Goal: Task Accomplishment & Management: Use online tool/utility

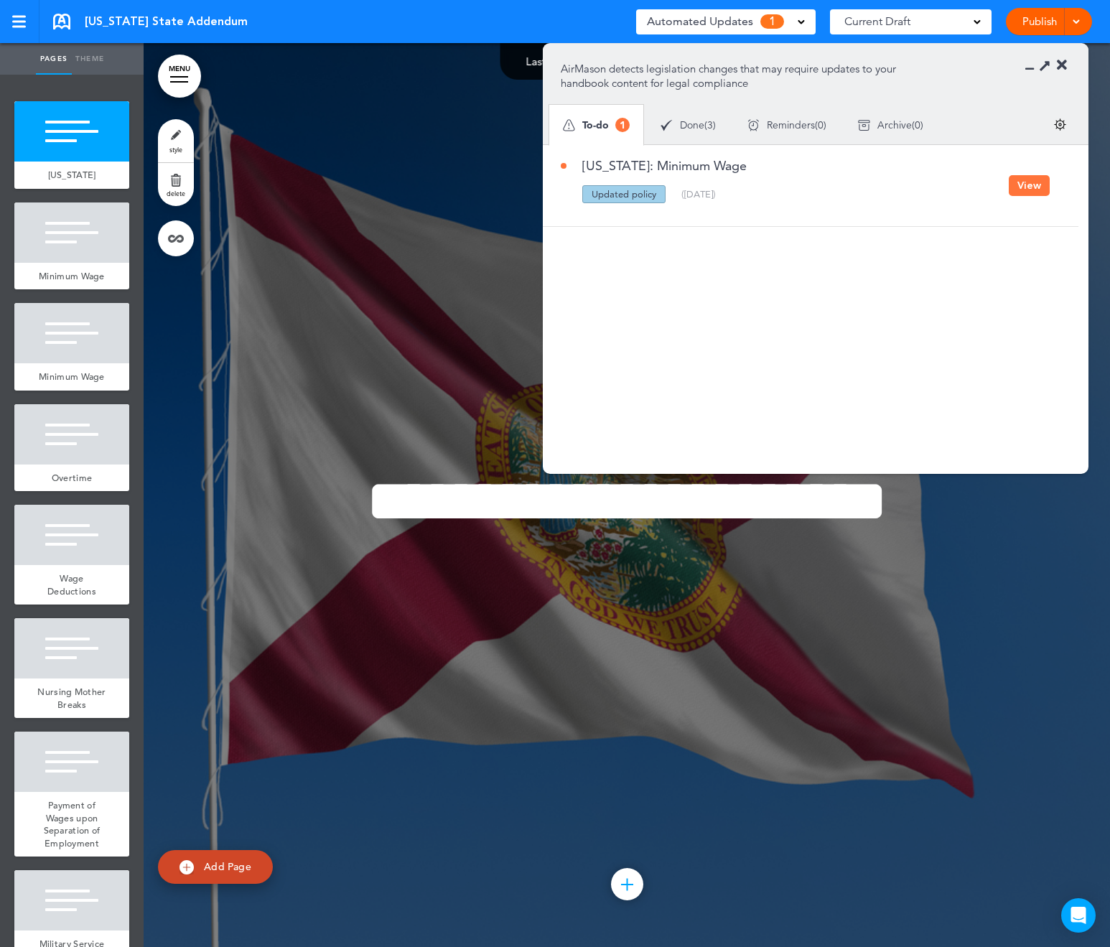
click at [1041, 187] on button "View" at bounding box center [1029, 185] width 41 height 21
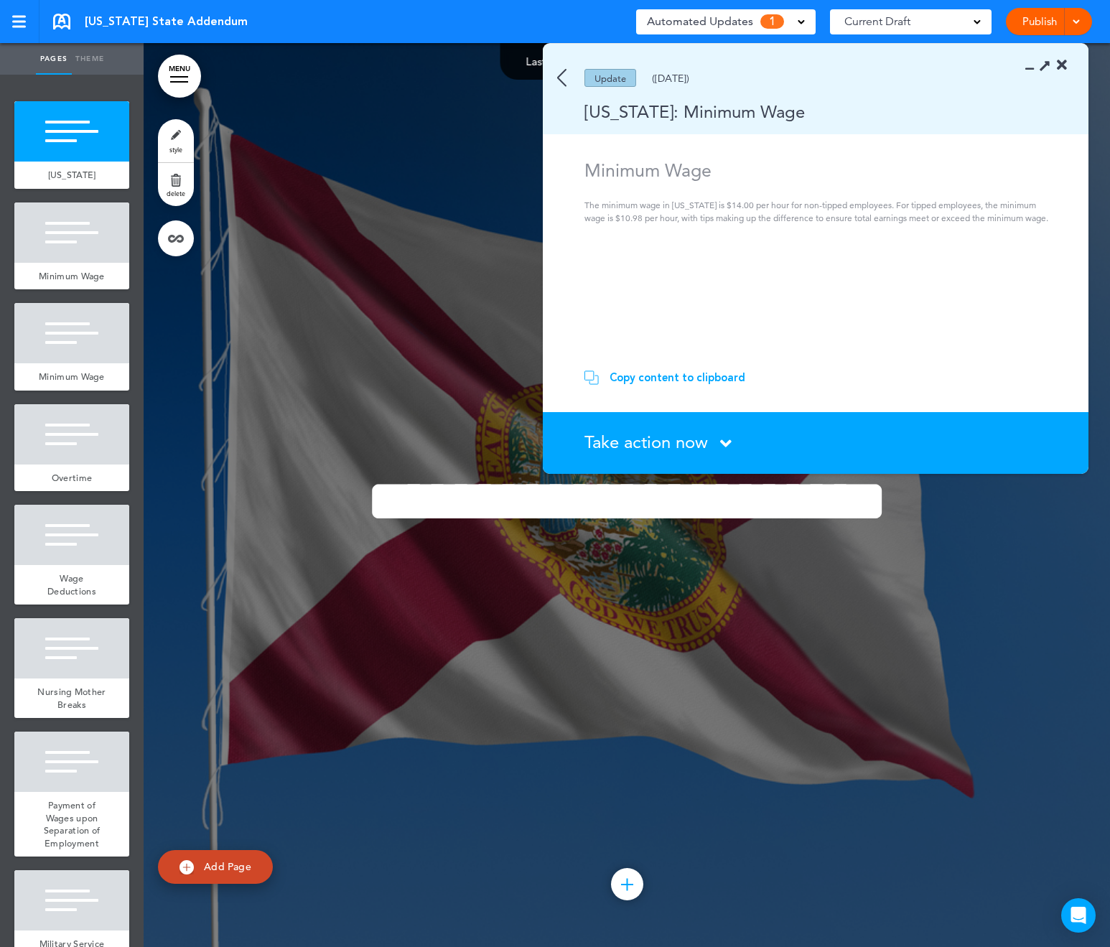
click at [636, 445] on span "Take action now" at bounding box center [647, 442] width 124 height 21
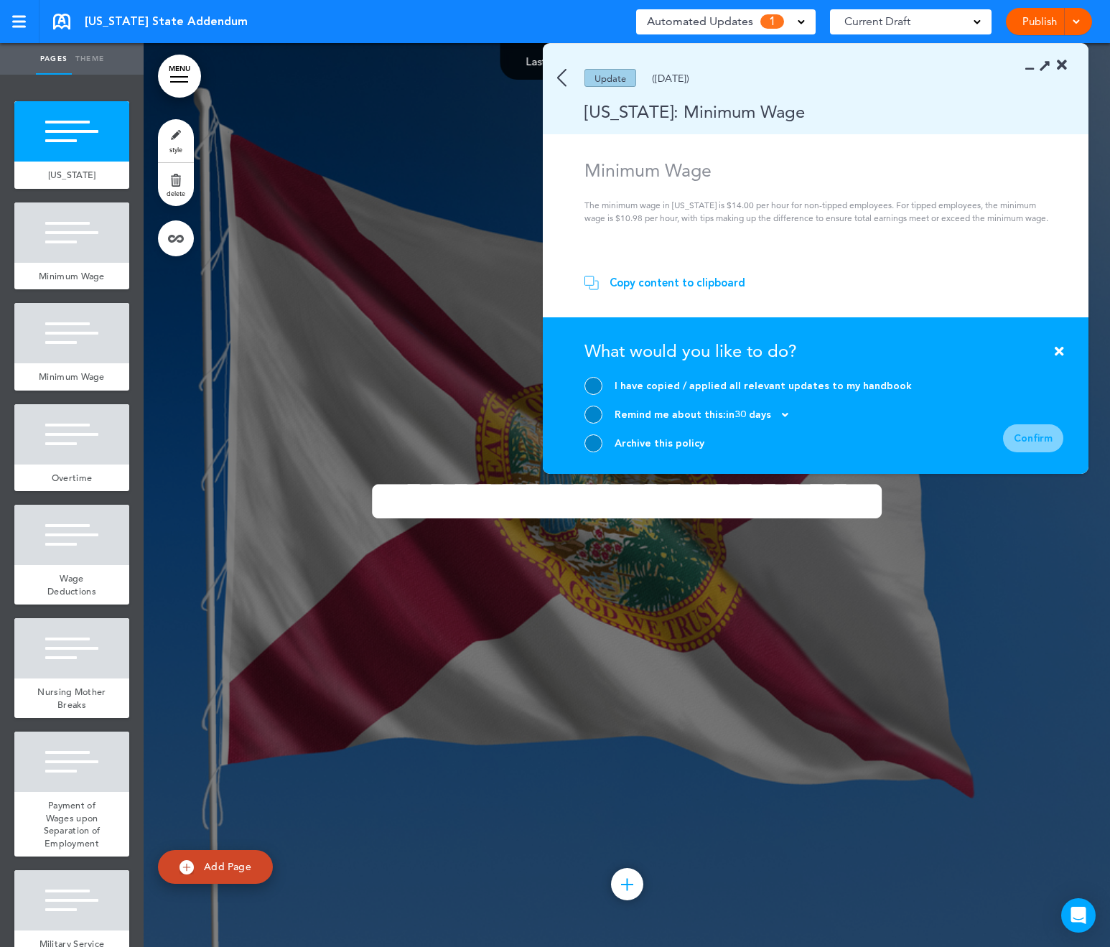
click at [687, 284] on div "Copy content to clipboard" at bounding box center [678, 283] width 136 height 14
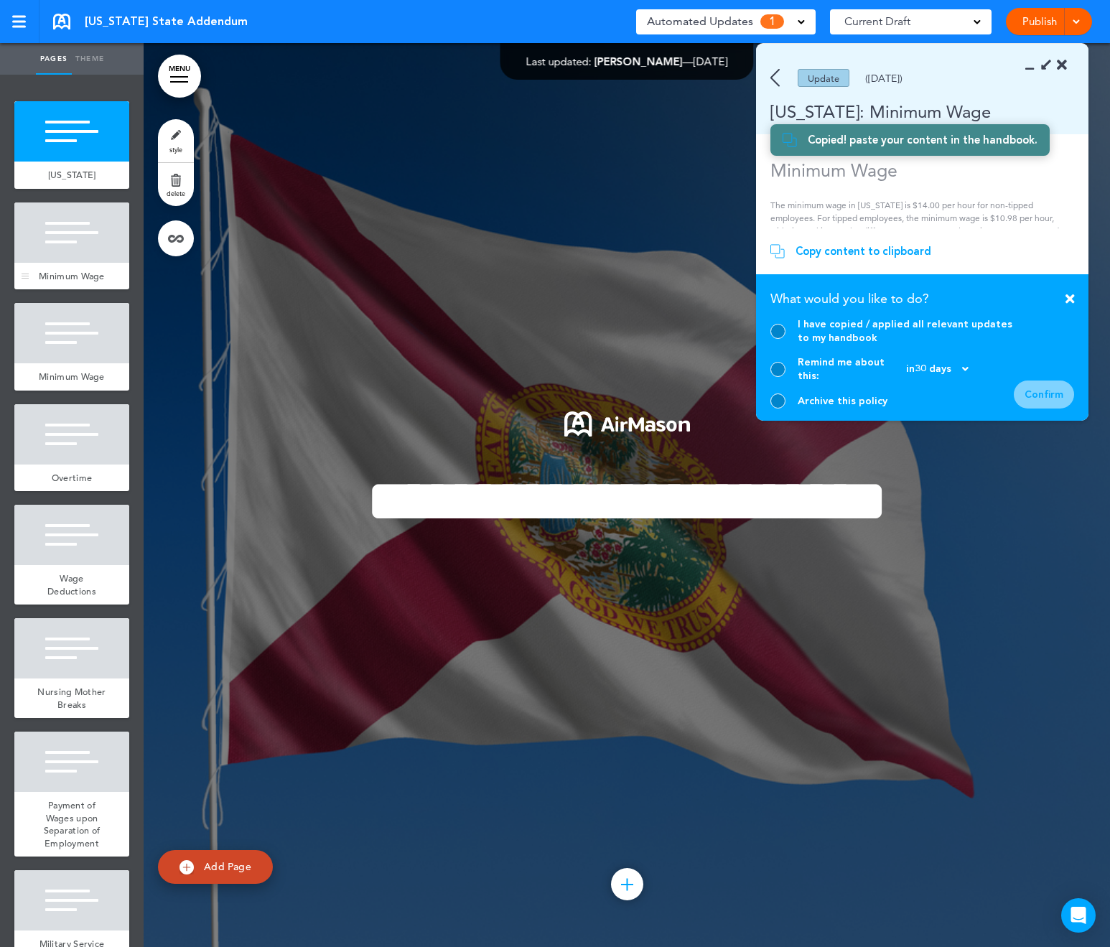
click at [77, 248] on div at bounding box center [71, 233] width 115 height 60
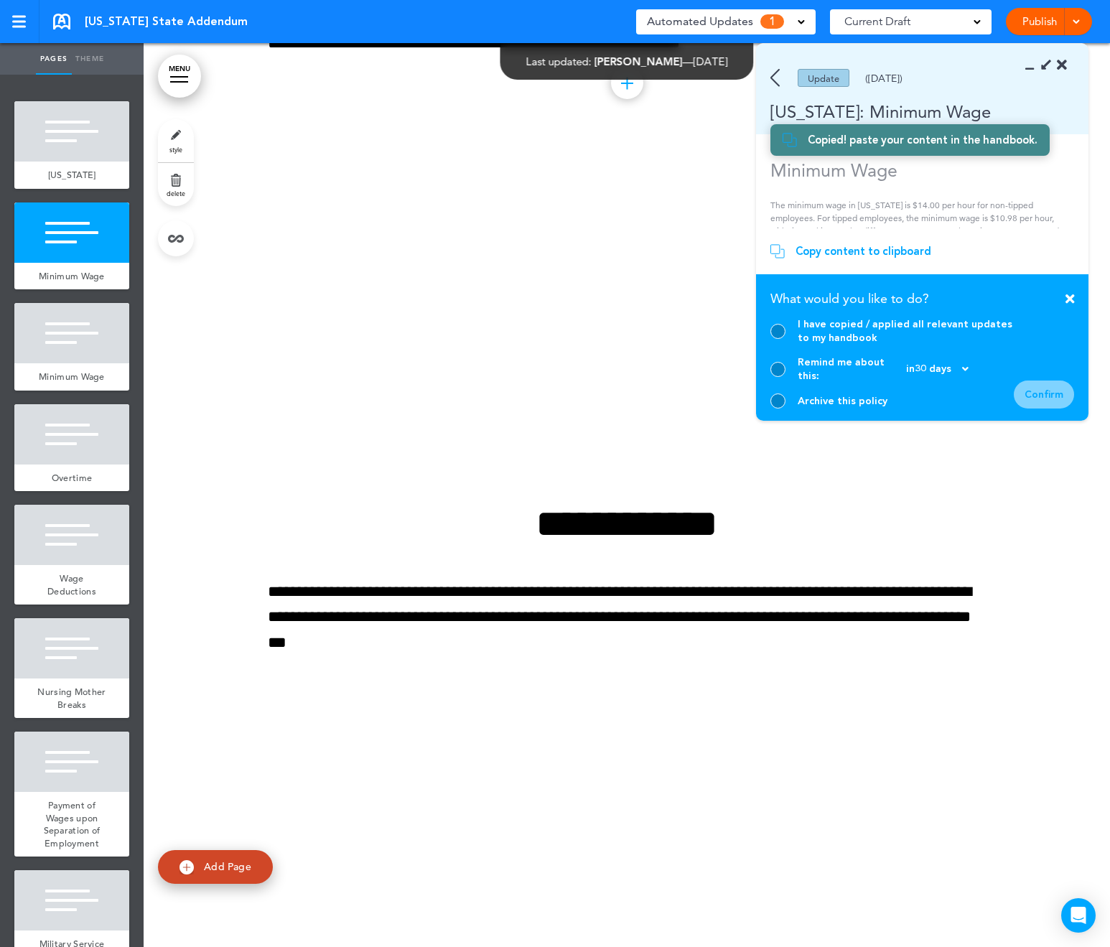
scroll to position [1706, 0]
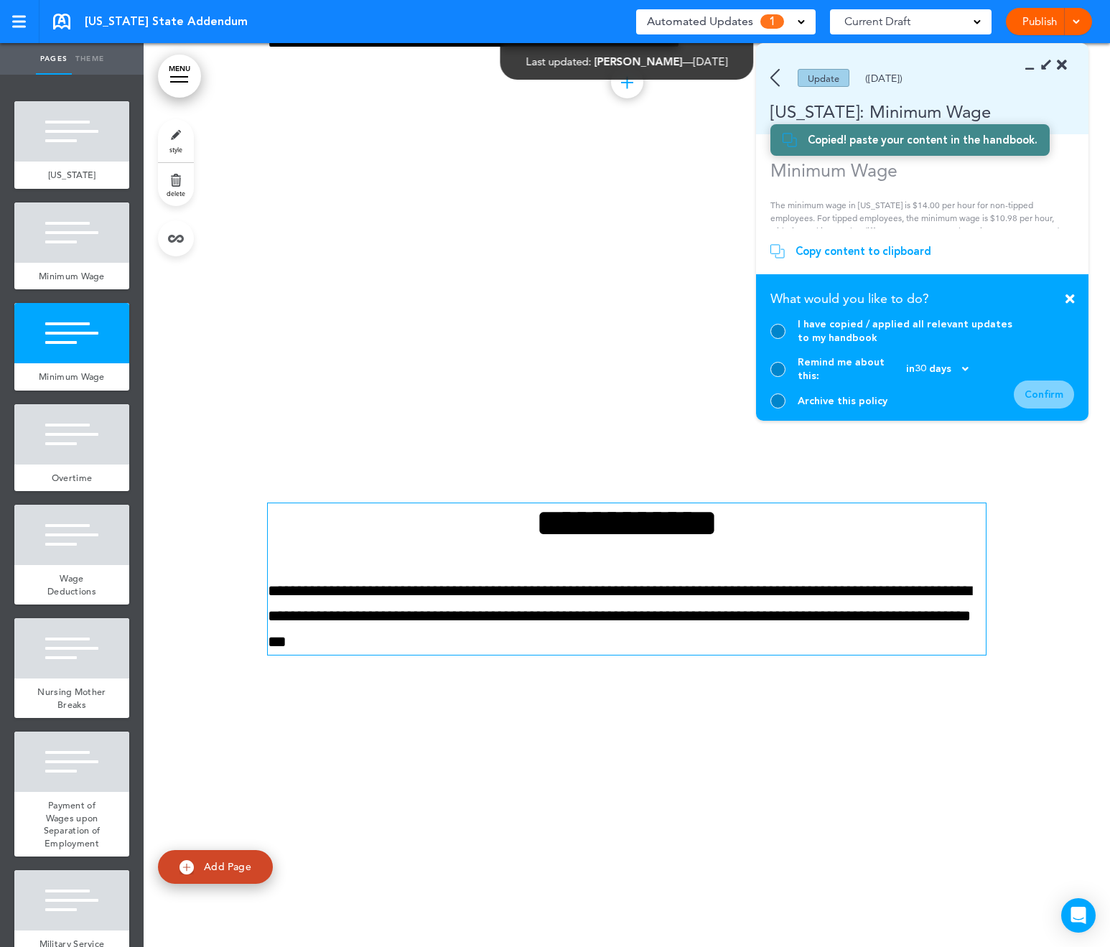
click at [592, 626] on p "**********" at bounding box center [627, 617] width 718 height 76
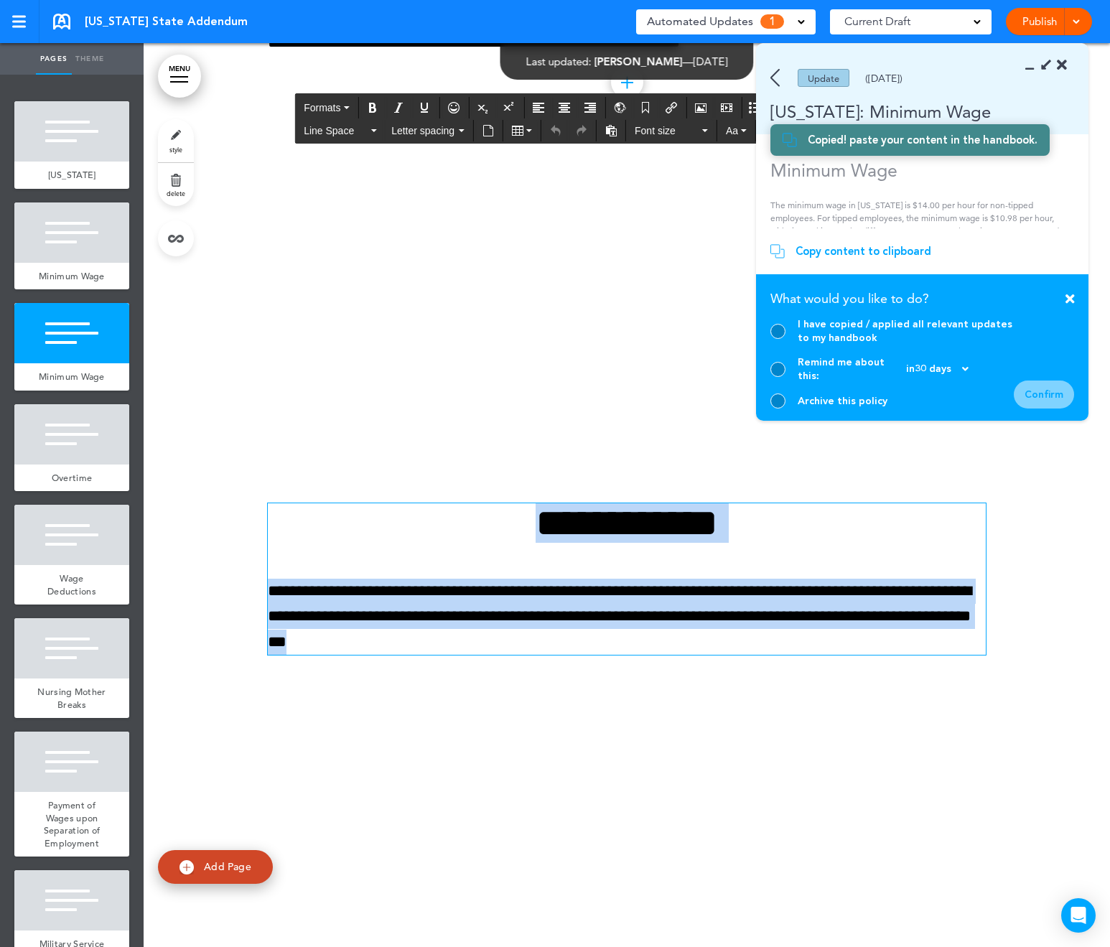
drag, startPoint x: 567, startPoint y: 645, endPoint x: 435, endPoint y: 471, distance: 217.9
click at [435, 471] on div "**********" at bounding box center [627, 597] width 718 height 295
paste div
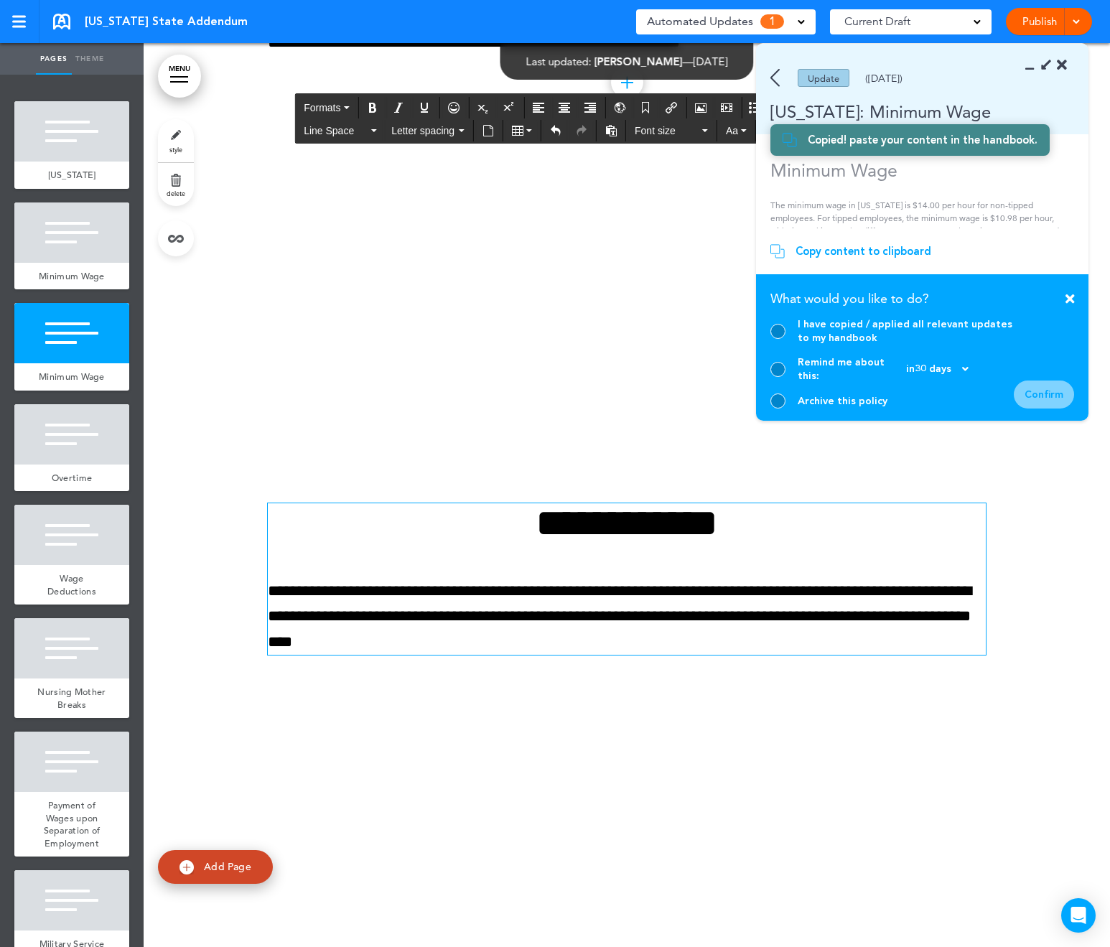
scroll to position [1757, 0]
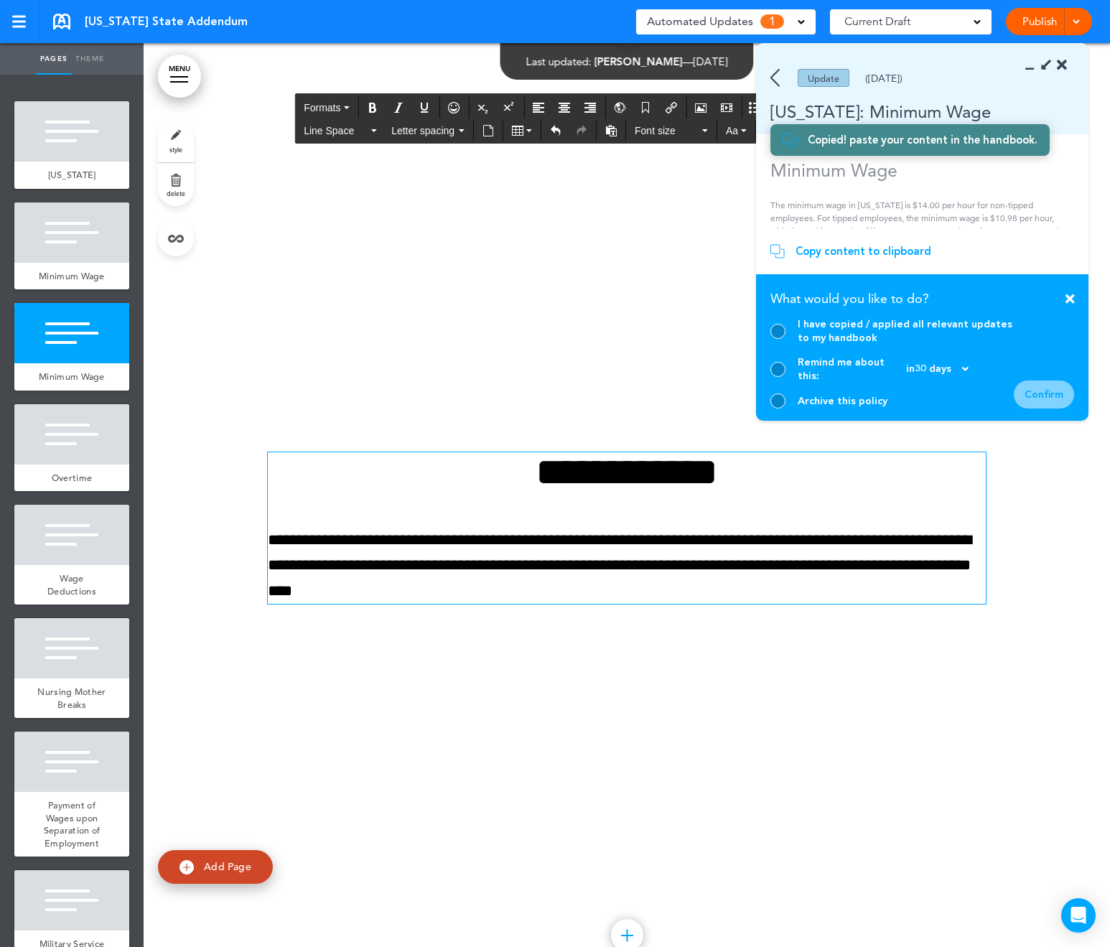
click at [457, 356] on div at bounding box center [627, 546] width 967 height 904
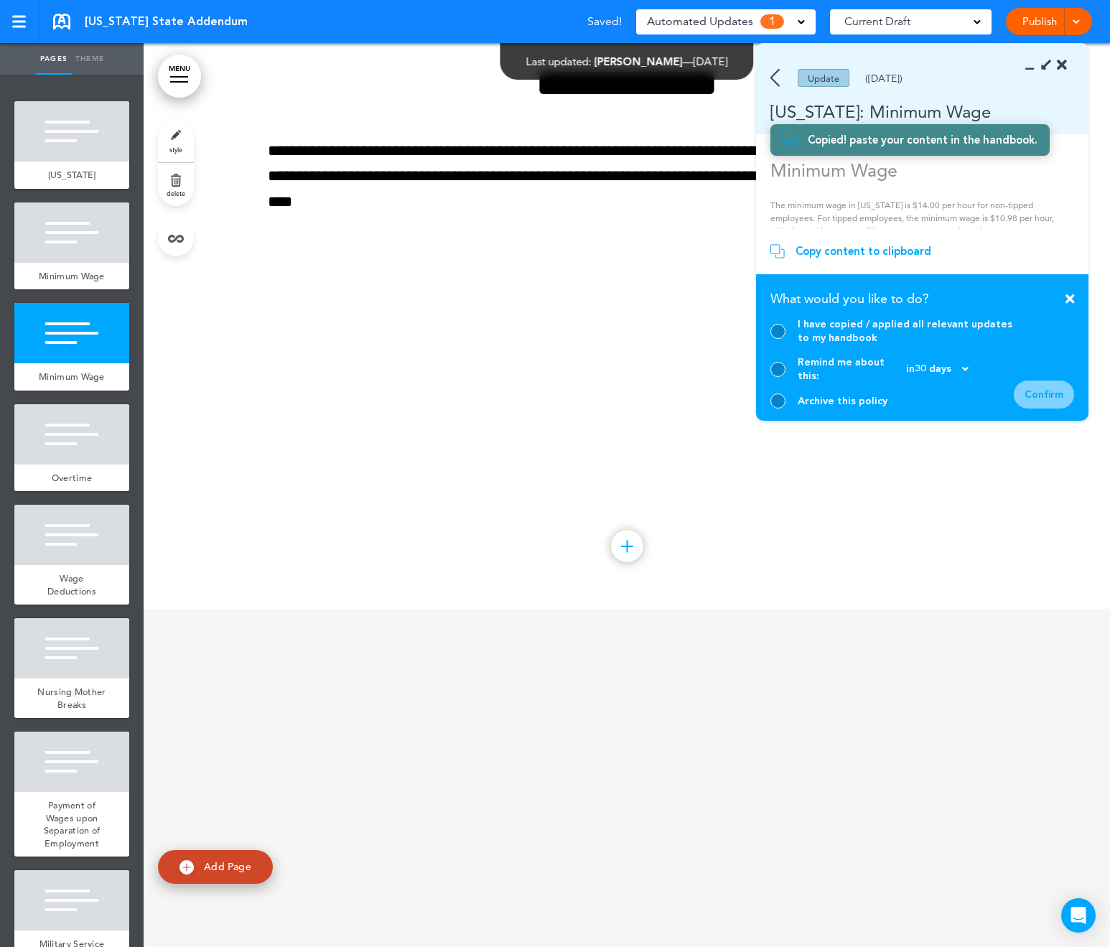
scroll to position [1724, 0]
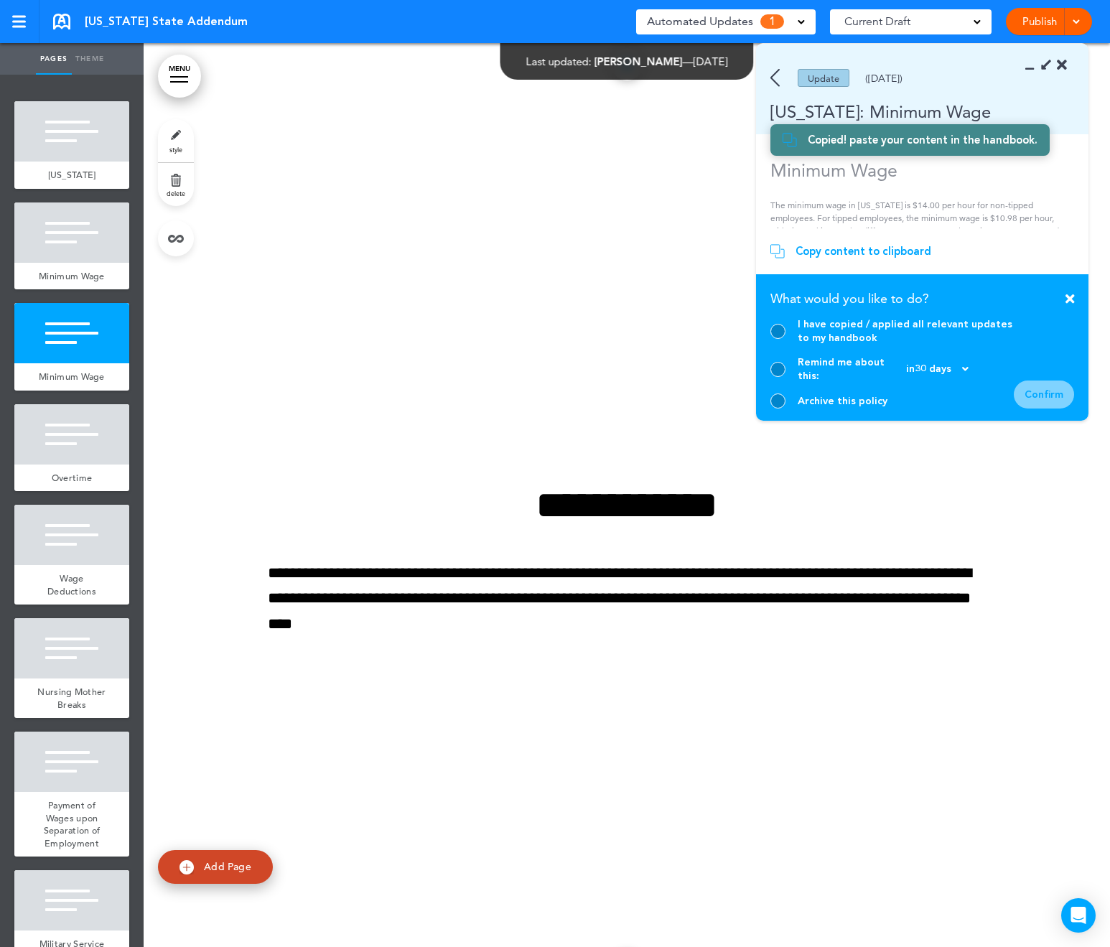
click at [864, 334] on div "I have copied / applied all relevant updates to my handbook" at bounding box center [906, 330] width 216 height 27
click at [776, 339] on div at bounding box center [778, 331] width 15 height 15
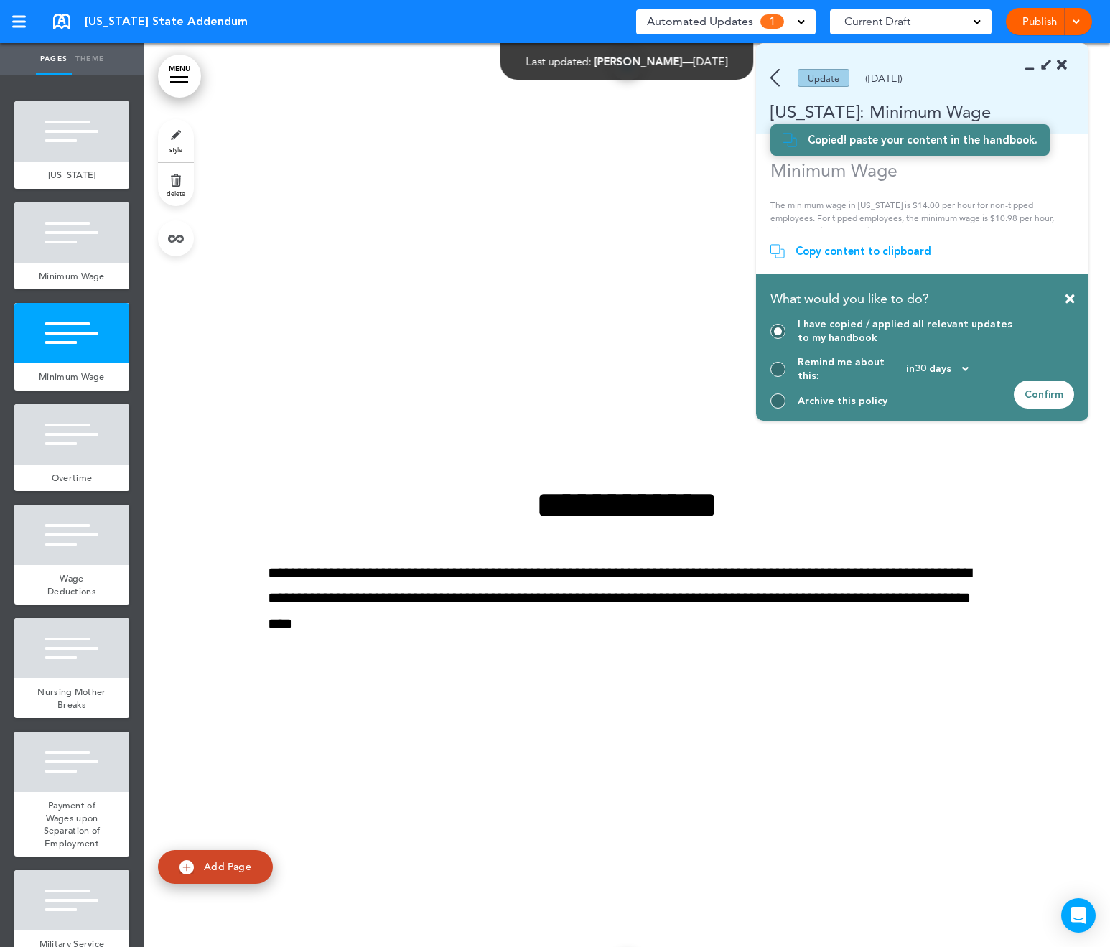
click at [1042, 401] on div "Confirm" at bounding box center [1044, 395] width 60 height 28
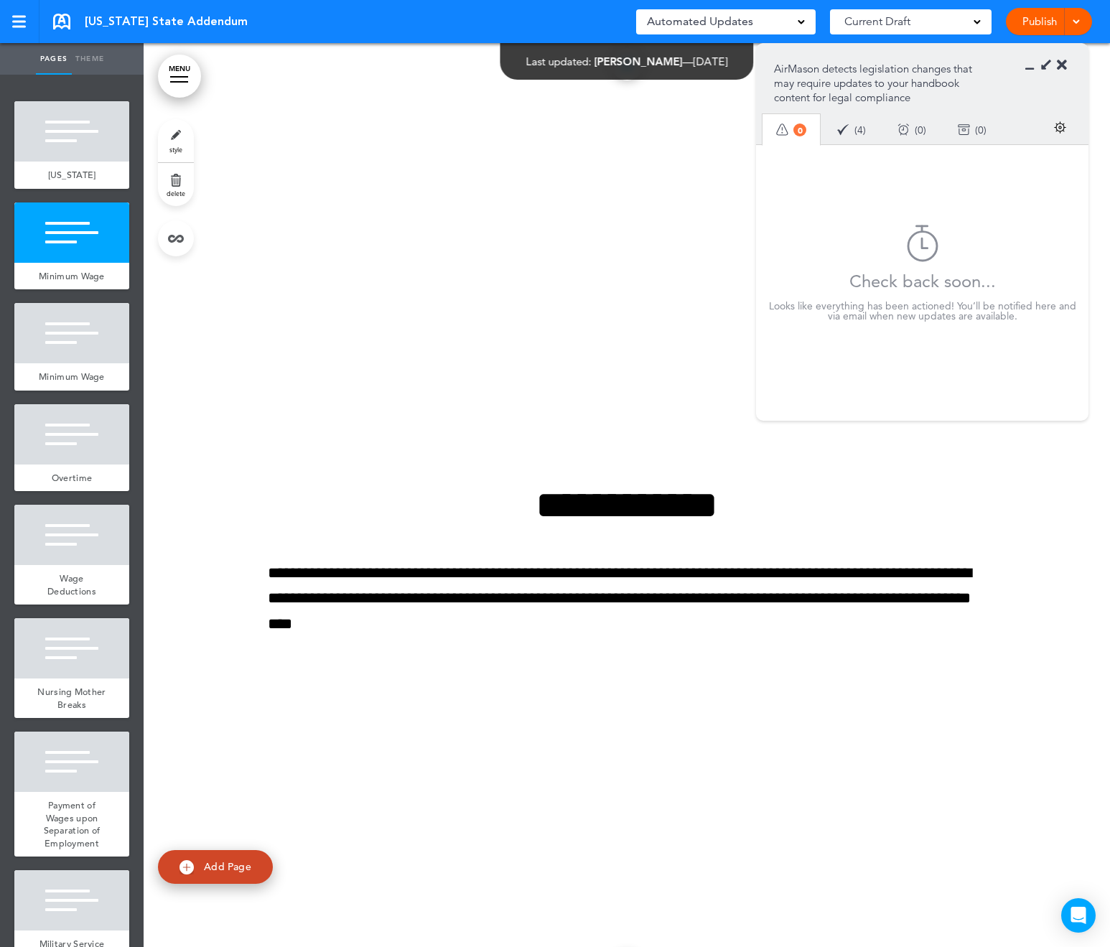
click at [1067, 61] on section "AirMason detects legislation changes that may require updates to your handbook …" at bounding box center [922, 94] width 332 height 101
click at [1064, 64] on icon at bounding box center [1062, 65] width 10 height 14
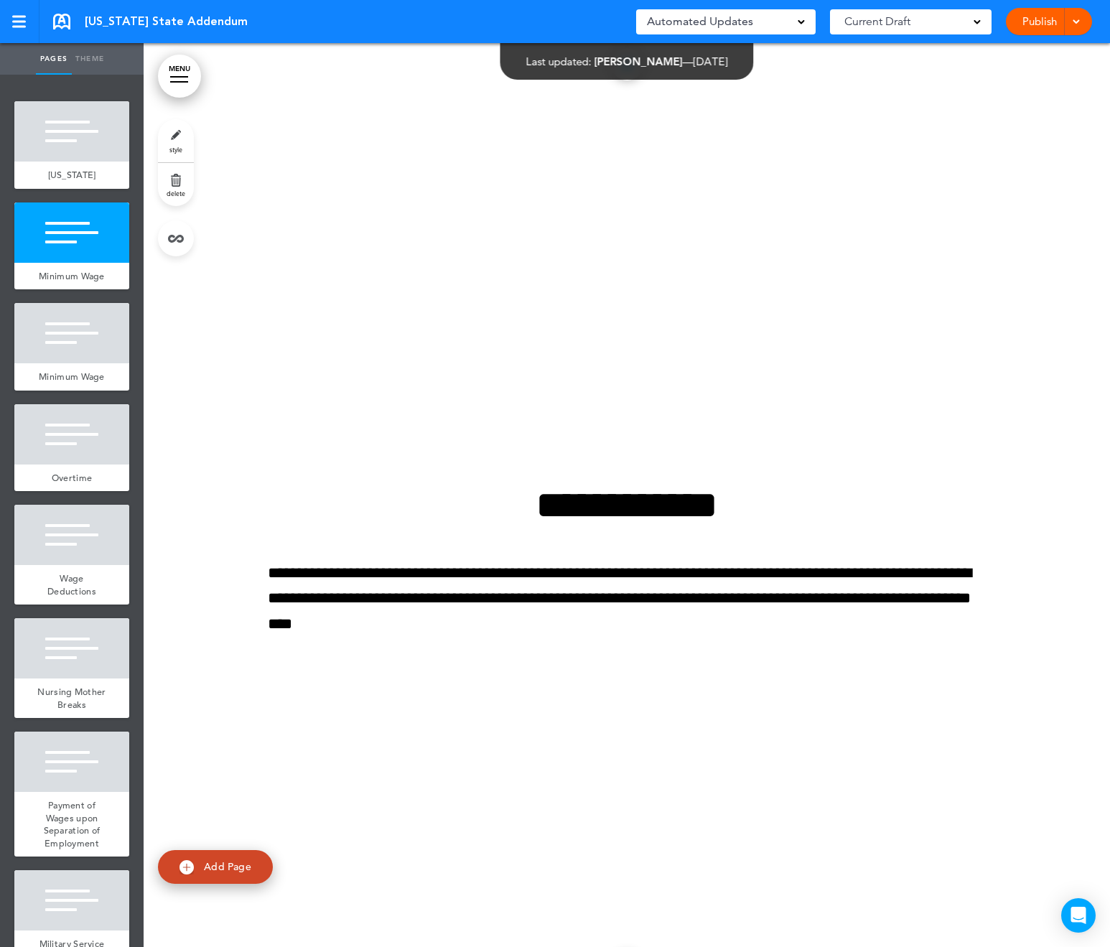
click at [1084, 29] on div "Publish Publish Preview Draft" at bounding box center [1049, 21] width 86 height 27
click at [1077, 23] on span at bounding box center [1075, 20] width 9 height 9
click at [1057, 49] on li "Publish" at bounding box center [1028, 54] width 128 height 32
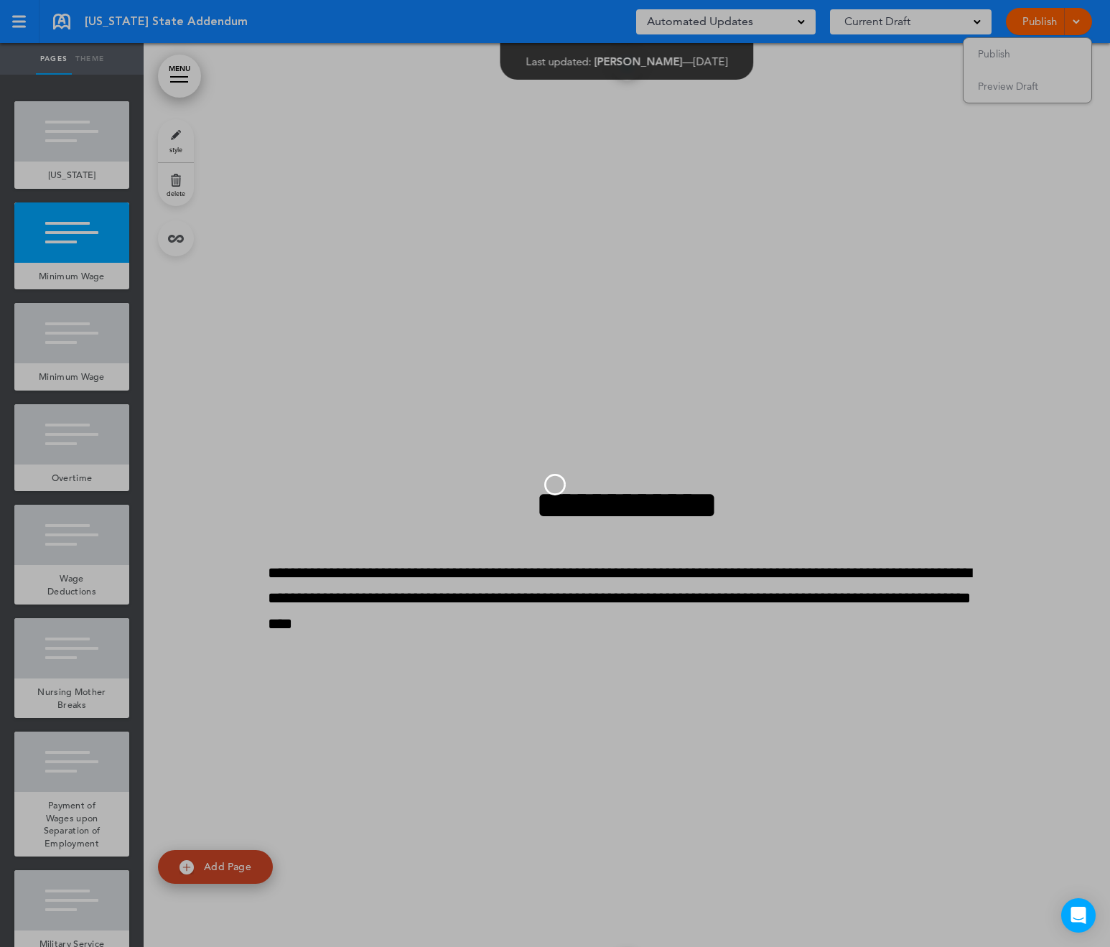
scroll to position [0, 0]
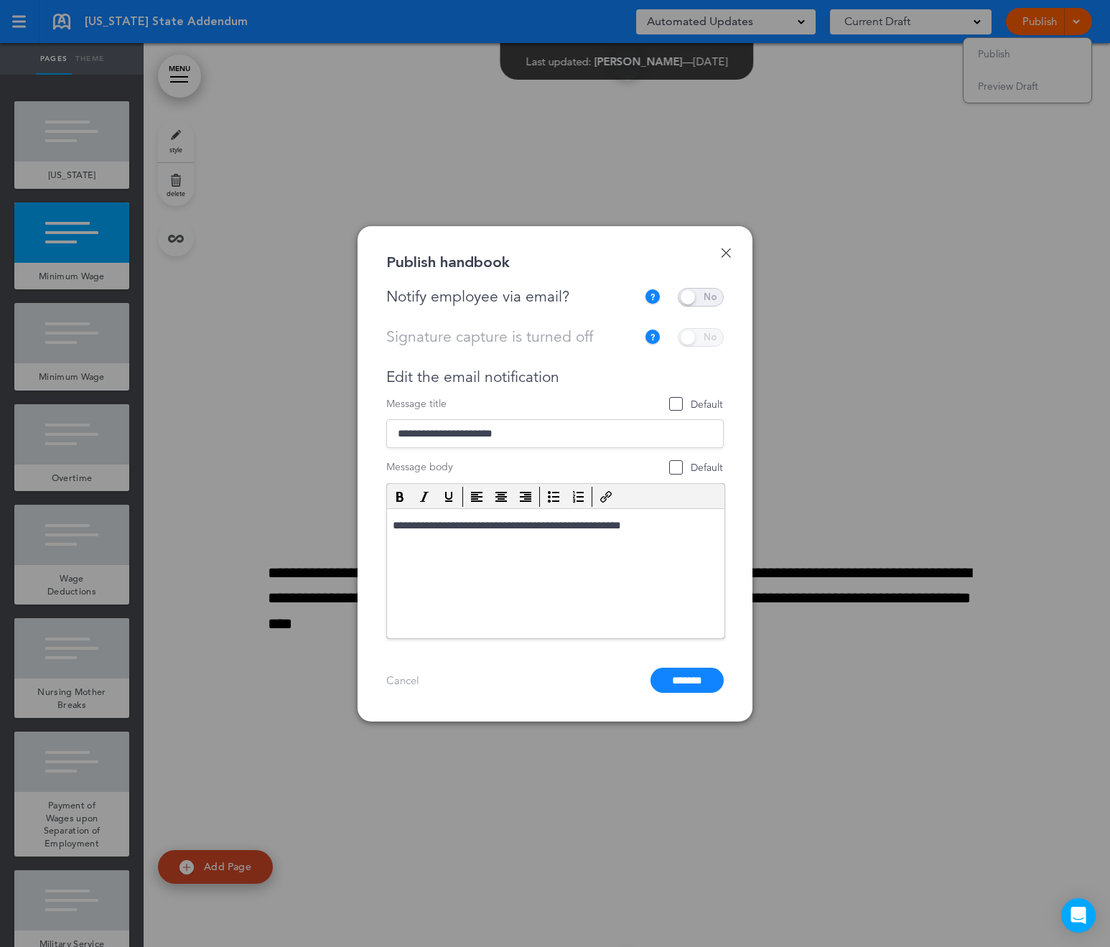
click at [697, 299] on span at bounding box center [701, 297] width 46 height 19
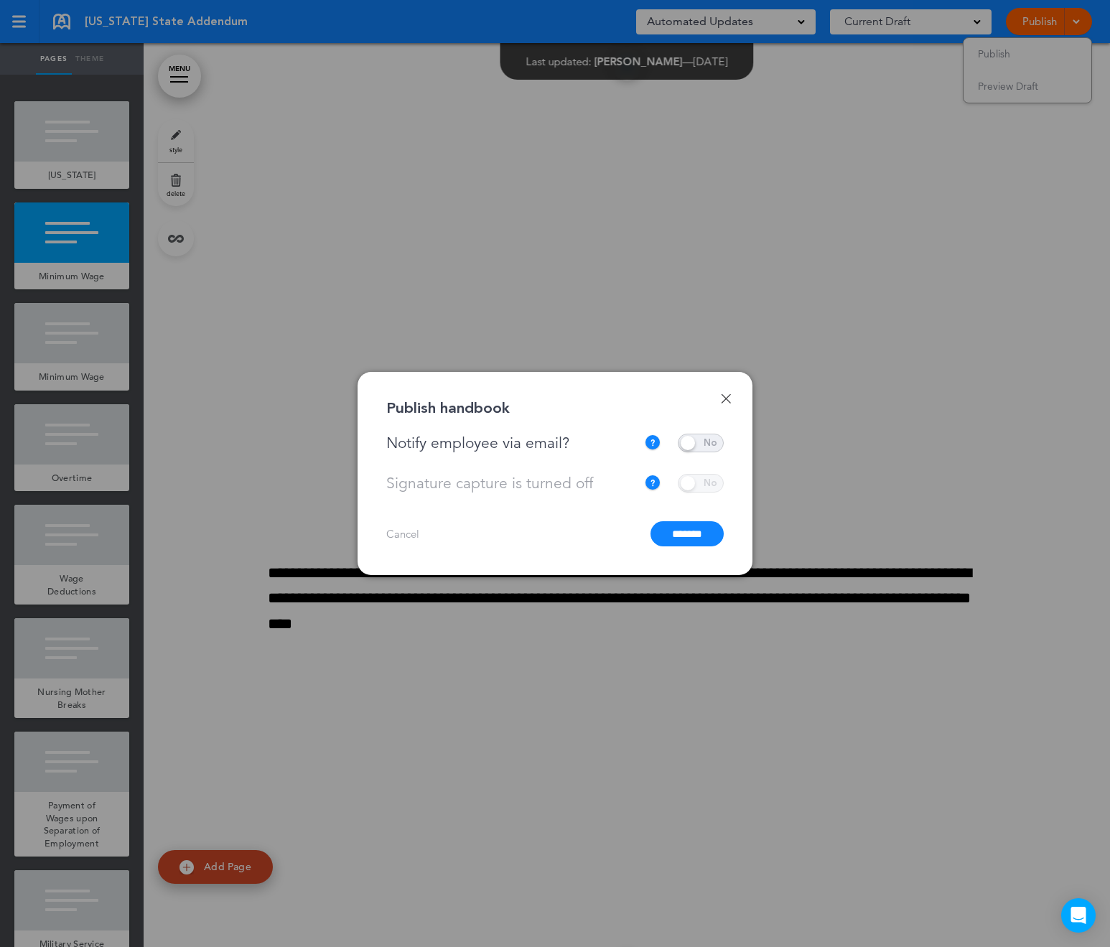
click at [681, 536] on input "*******" at bounding box center [687, 533] width 73 height 25
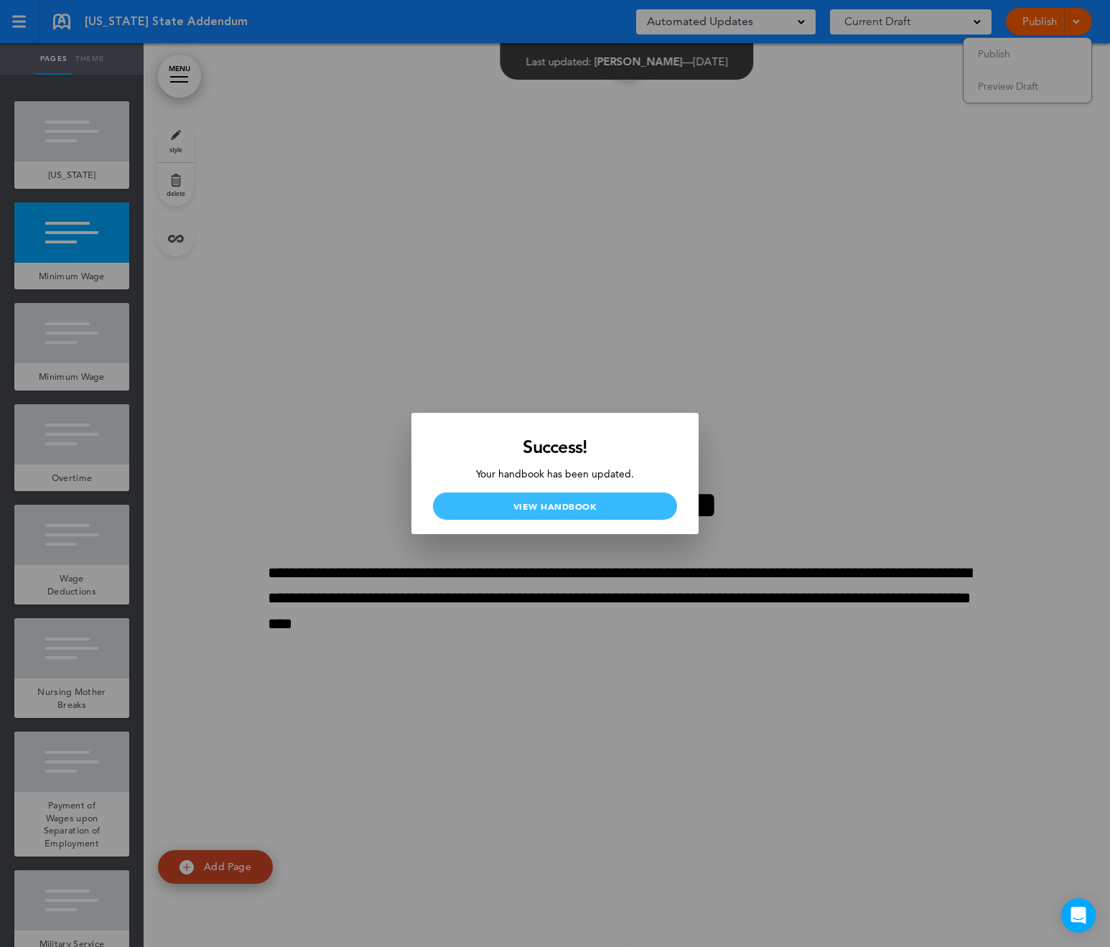
click at [625, 498] on link "View Handbook" at bounding box center [555, 506] width 244 height 27
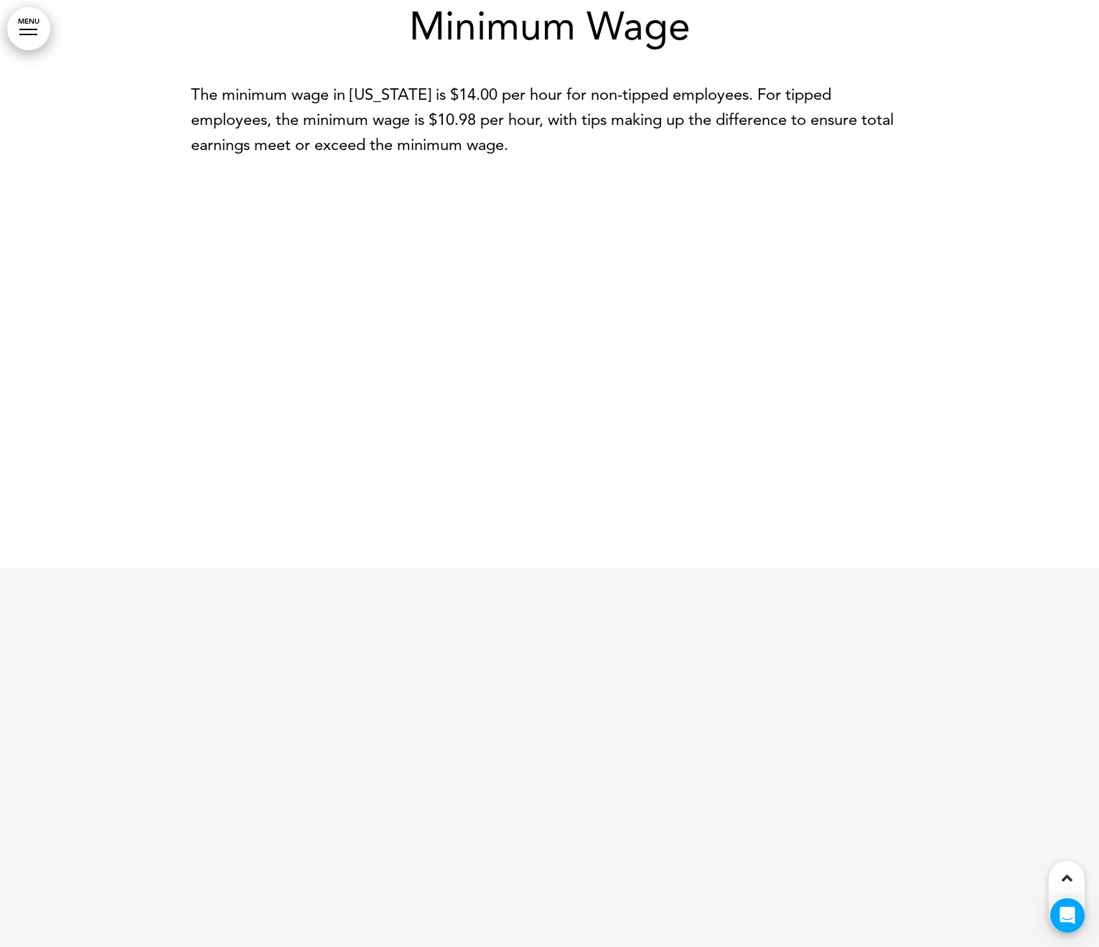
scroll to position [2817, 0]
